Goal: Transaction & Acquisition: Purchase product/service

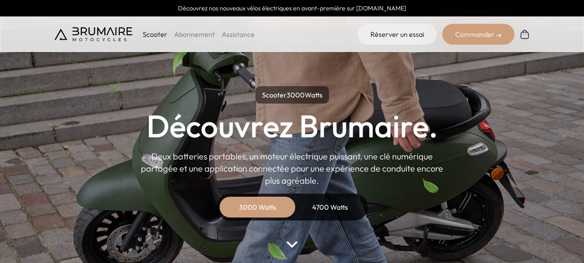
click at [450, 35] on div "Commander" at bounding box center [478, 34] width 72 height 21
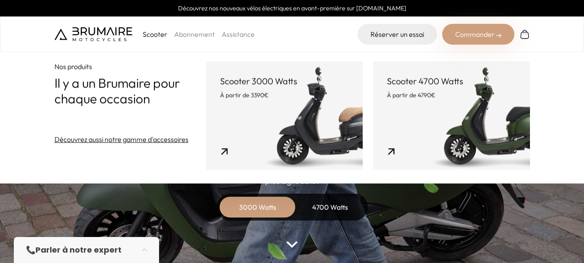
click at [295, 99] on link "Scooter 3000 Watts À partir de 3390€" at bounding box center [284, 115] width 157 height 108
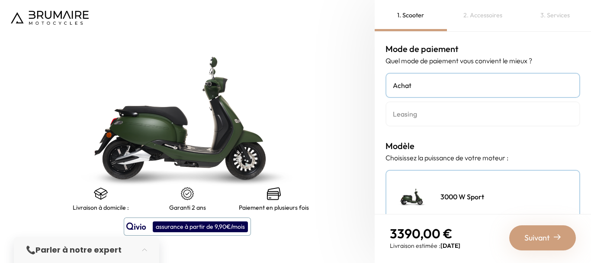
click at [476, 20] on div "2. Accessoires" at bounding box center [483, 15] width 72 height 31
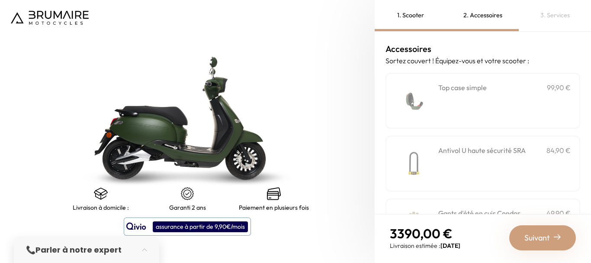
click at [535, 18] on div "3. Services" at bounding box center [555, 15] width 72 height 31
